Goal: Information Seeking & Learning: Learn about a topic

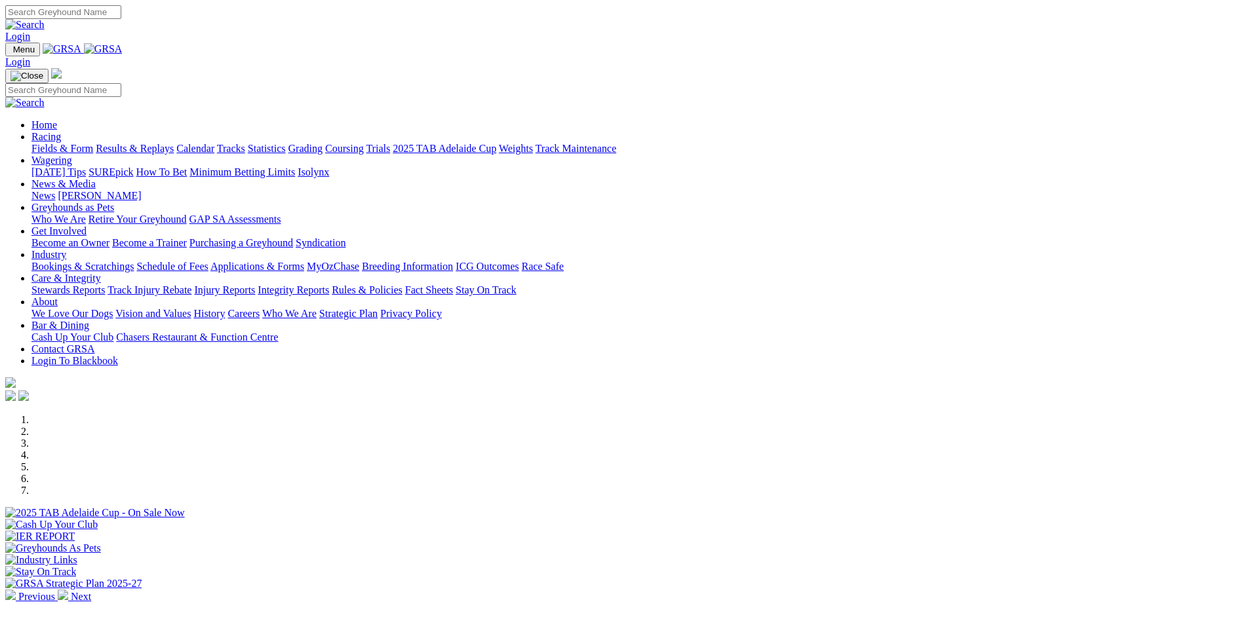
click at [105, 285] on link "Stewards Reports" at bounding box center [67, 290] width 73 height 11
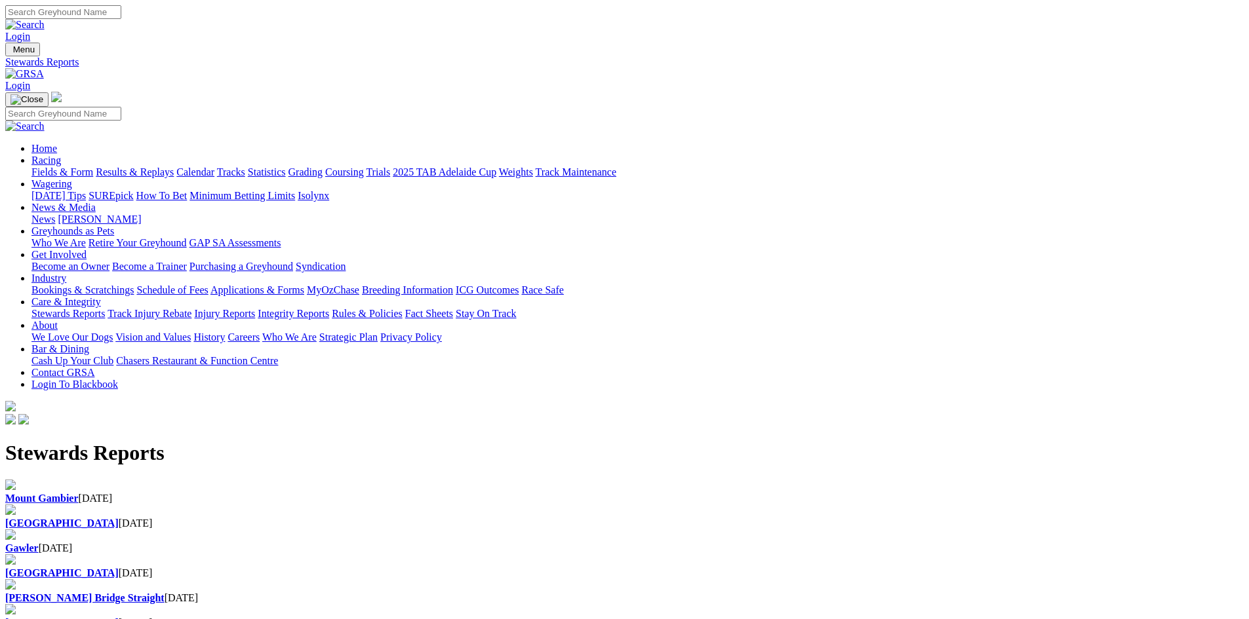
click at [79, 493] on b "Mount Gambier" at bounding box center [41, 498] width 73 height 11
click at [438, 518] on div "[GEOGRAPHIC_DATA] [DATE]" at bounding box center [624, 524] width 1238 height 12
click at [287, 62] on div "Menu Stewards Reports Login Home Racing Fields & Form Results & Replays Calenda…" at bounding box center [624, 235] width 1238 height 385
click at [44, 68] on img at bounding box center [24, 74] width 39 height 12
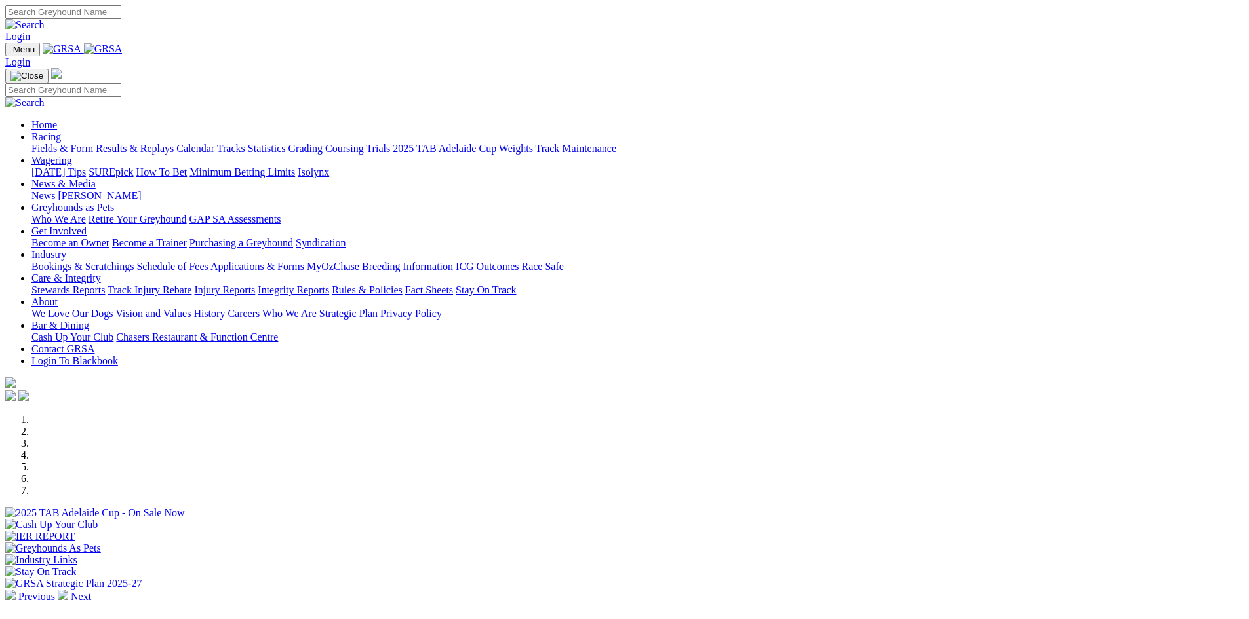
scroll to position [197, 0]
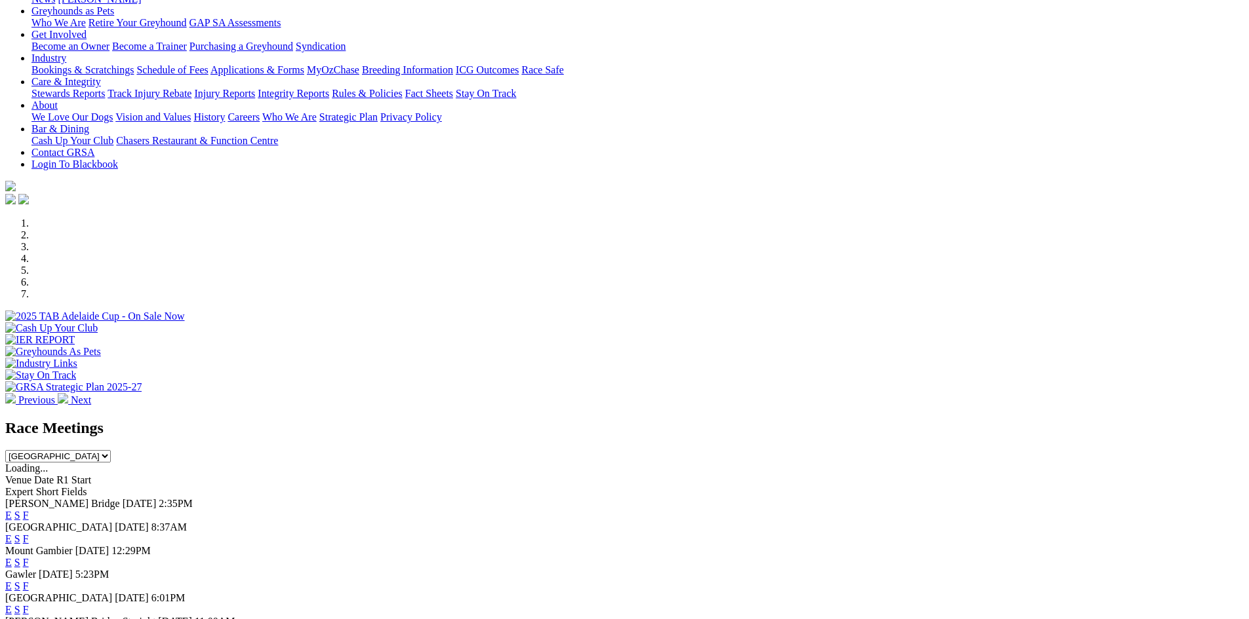
click at [29, 510] on link "F" at bounding box center [26, 515] width 6 height 11
